Goal: Check status

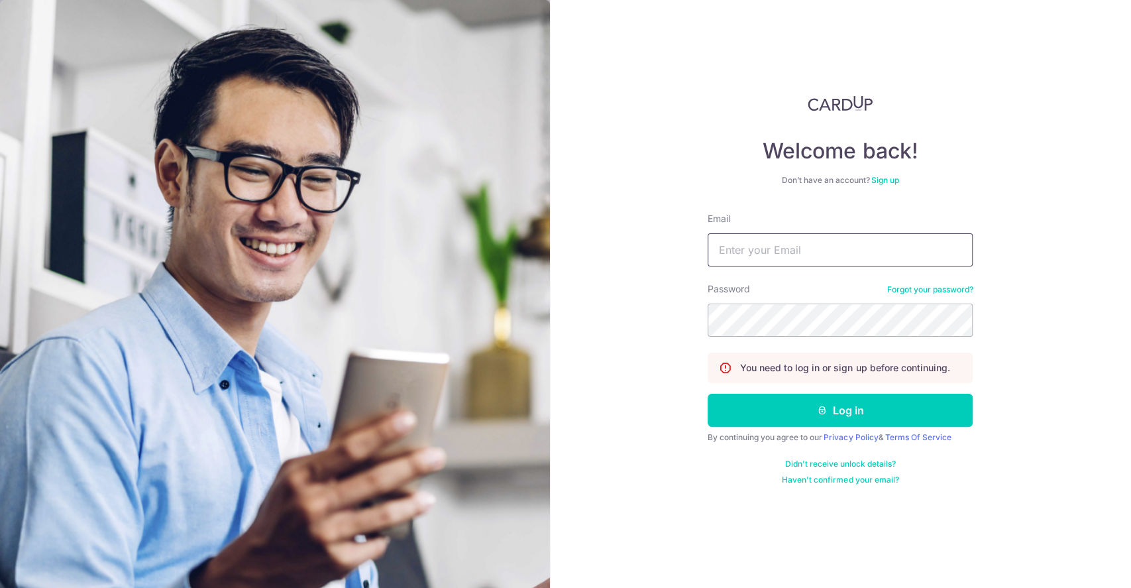
type input "[EMAIL_ADDRESS][DOMAIN_NAME]"
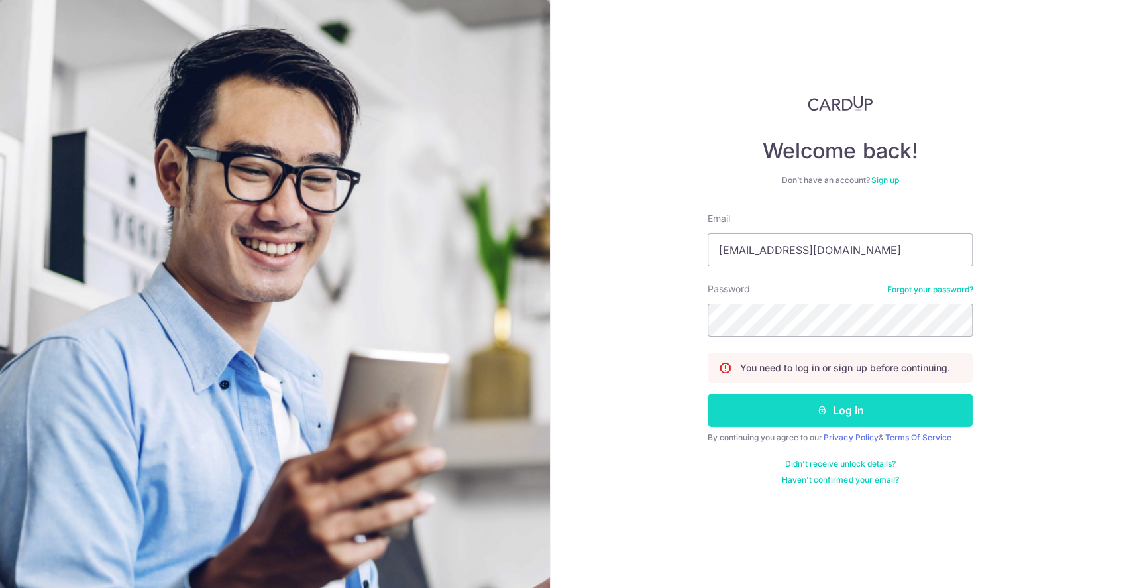
click at [758, 416] on button "Log in" at bounding box center [840, 410] width 265 height 33
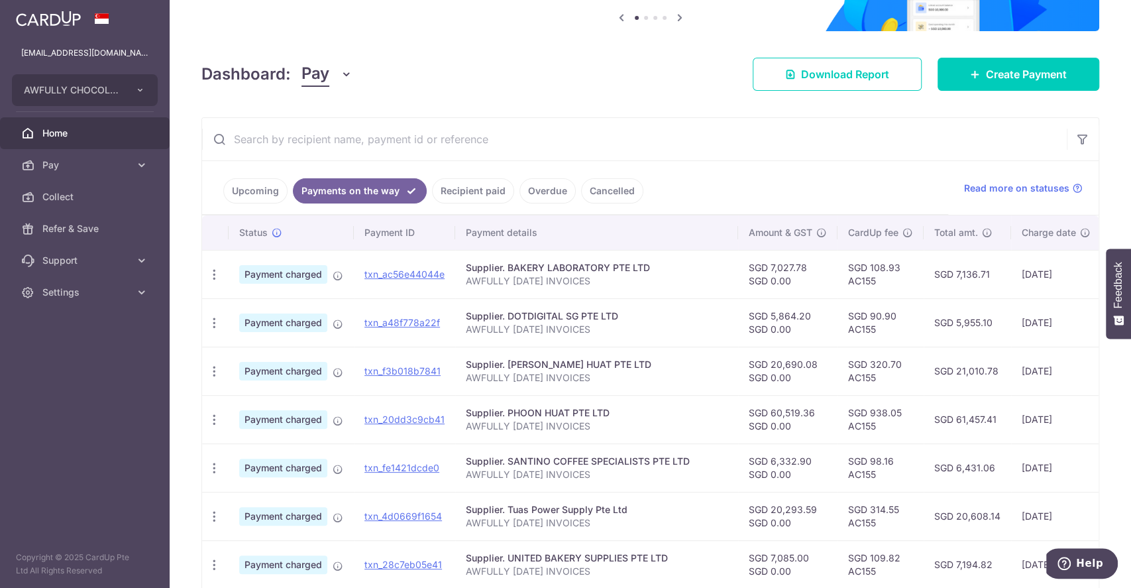
scroll to position [176, 0]
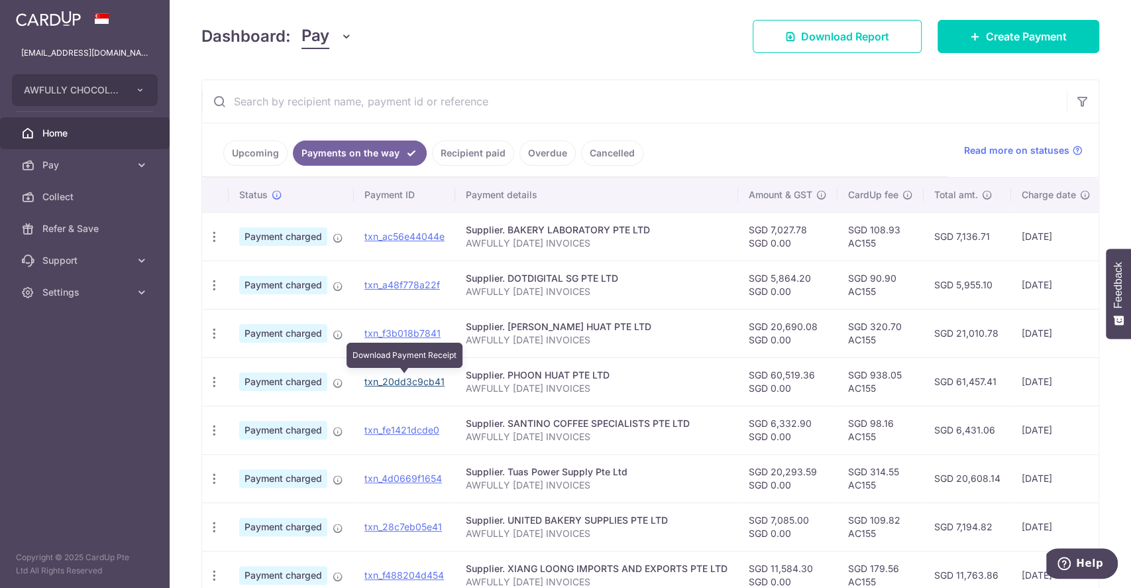
click at [415, 380] on link "txn_20dd3c9cb41" at bounding box center [404, 381] width 80 height 11
